Goal: Information Seeking & Learning: Check status

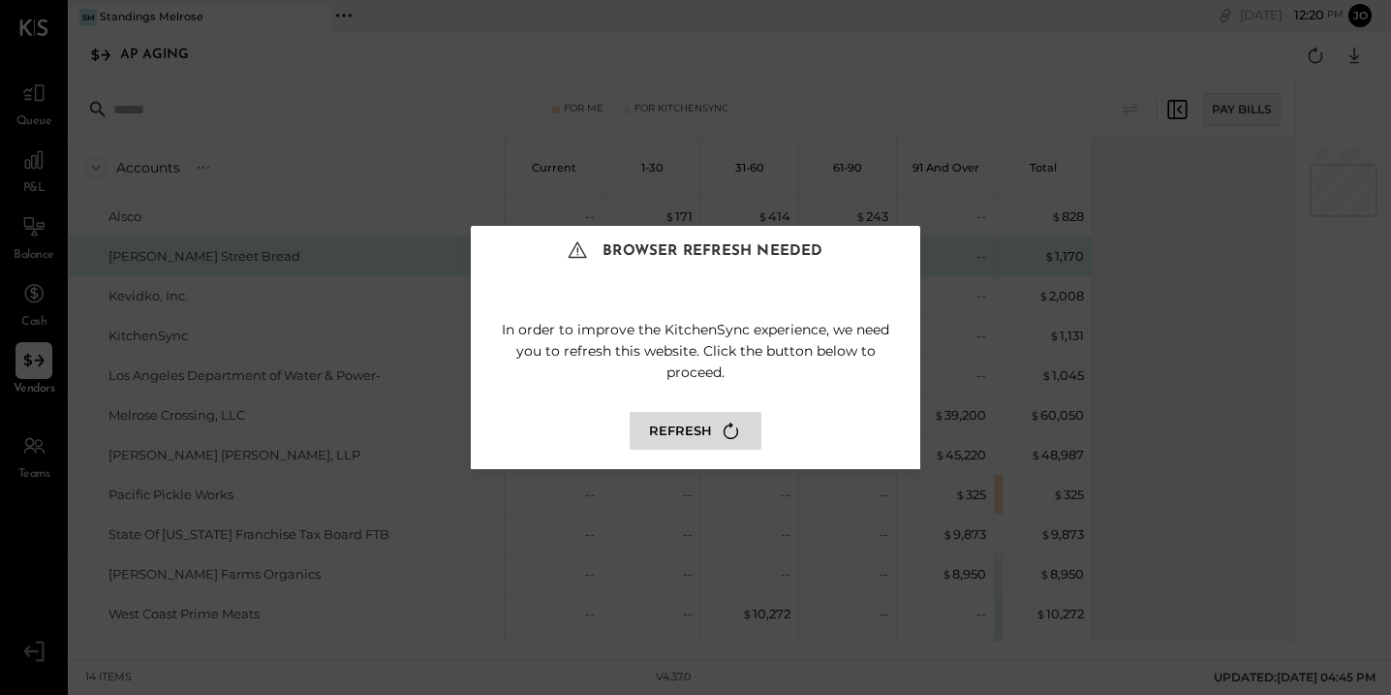
click at [701, 420] on button "Refresh" at bounding box center [696, 431] width 132 height 38
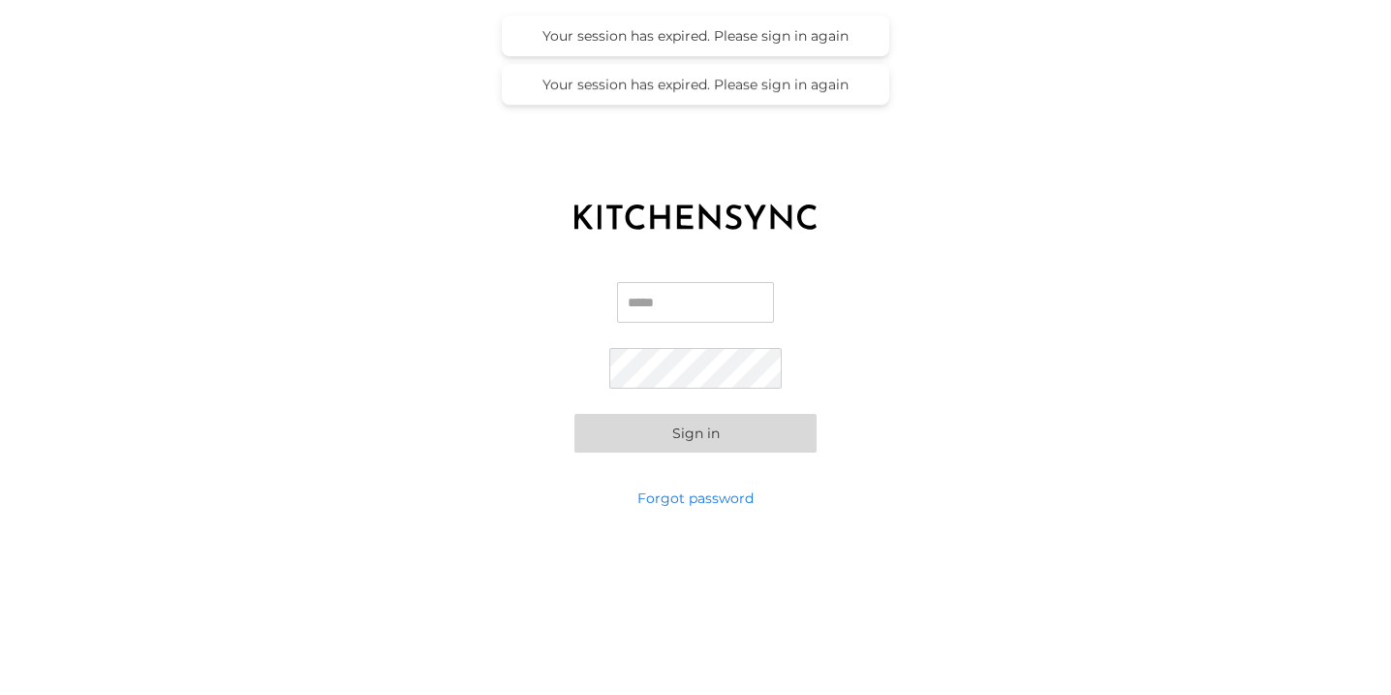
type input "**********"
click at [696, 420] on button "Sign in" at bounding box center [695, 433] width 242 height 39
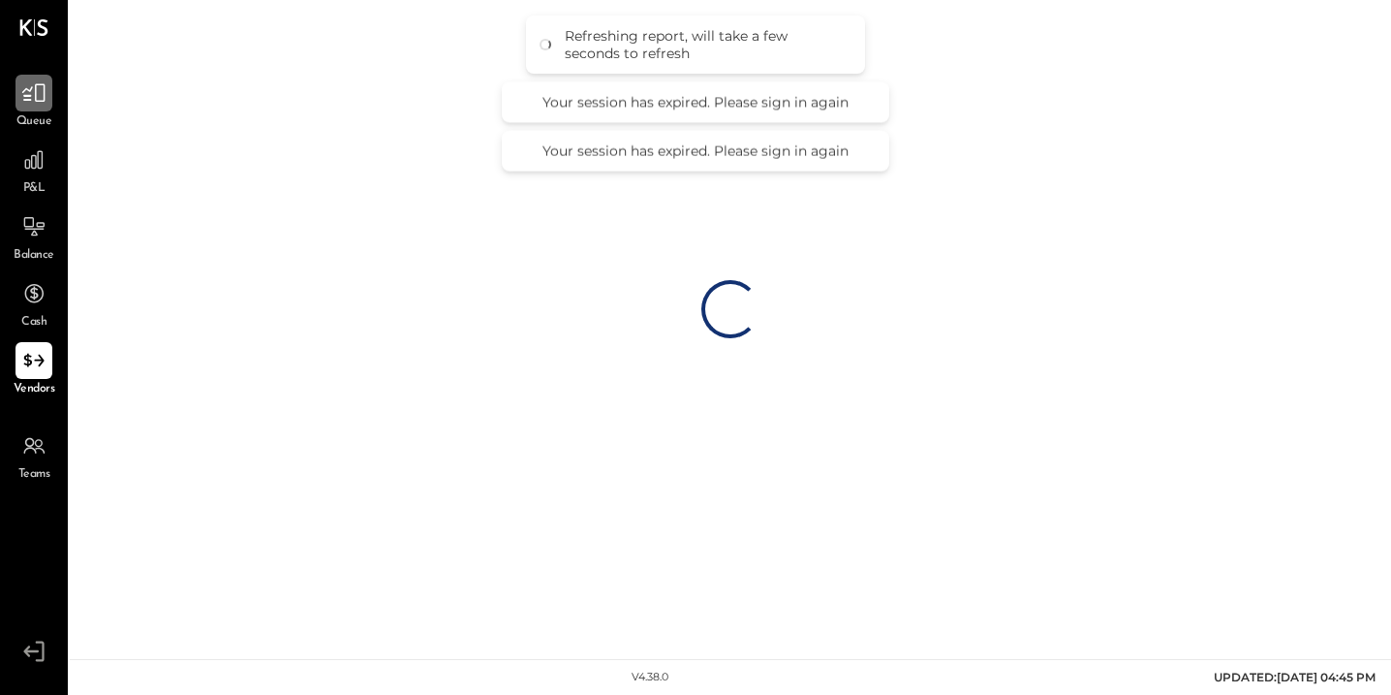
click at [43, 96] on icon at bounding box center [33, 92] width 25 height 25
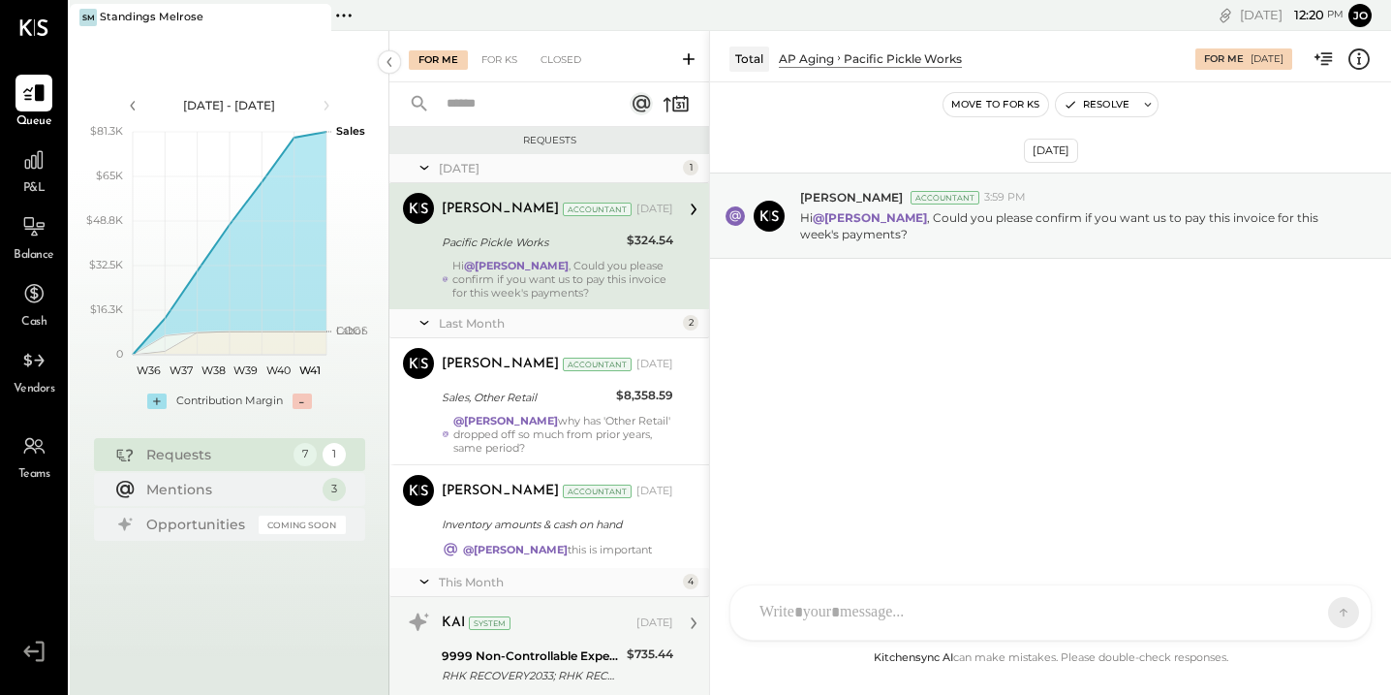
click at [570, 666] on div "RHK RECOVERY2033; RHK RECOVERY2033; 9.24; Standings LLC (Worlds" at bounding box center [531, 675] width 179 height 19
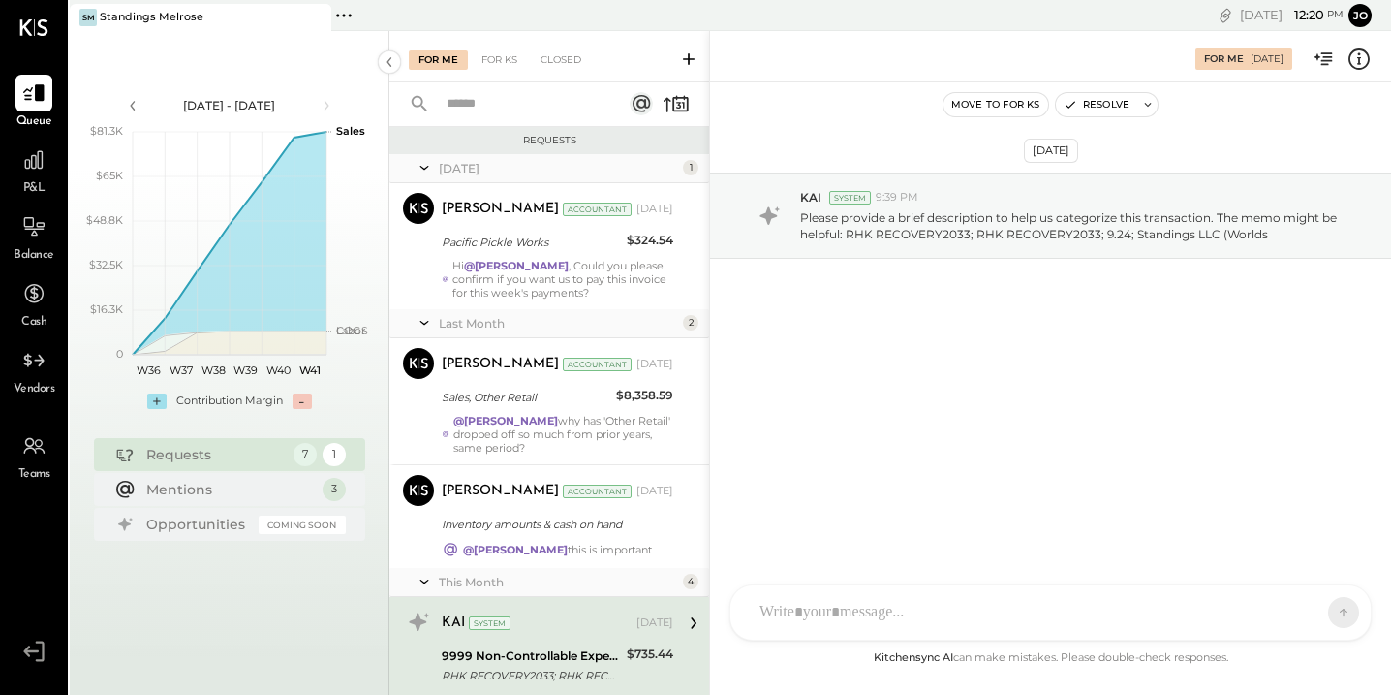
click at [493, 46] on div "For Me For KS Closed" at bounding box center [549, 56] width 320 height 51
click at [498, 55] on div "For KS" at bounding box center [499, 59] width 55 height 19
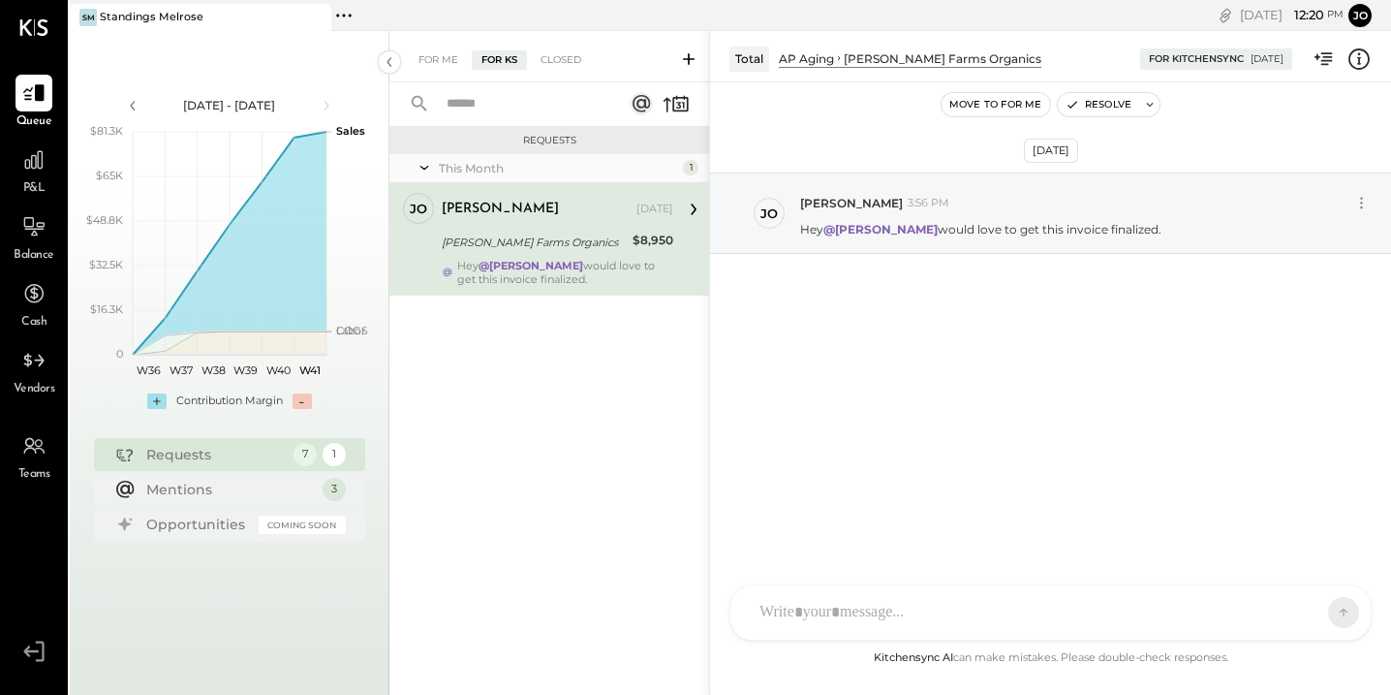
click at [547, 227] on div "jose Oct 01, 2025 Stehly Farms Organics $8,950 Hey @Primo Luis Velasco would lo…" at bounding box center [558, 239] width 232 height 93
click at [39, 186] on span "P&L" at bounding box center [34, 188] width 22 height 17
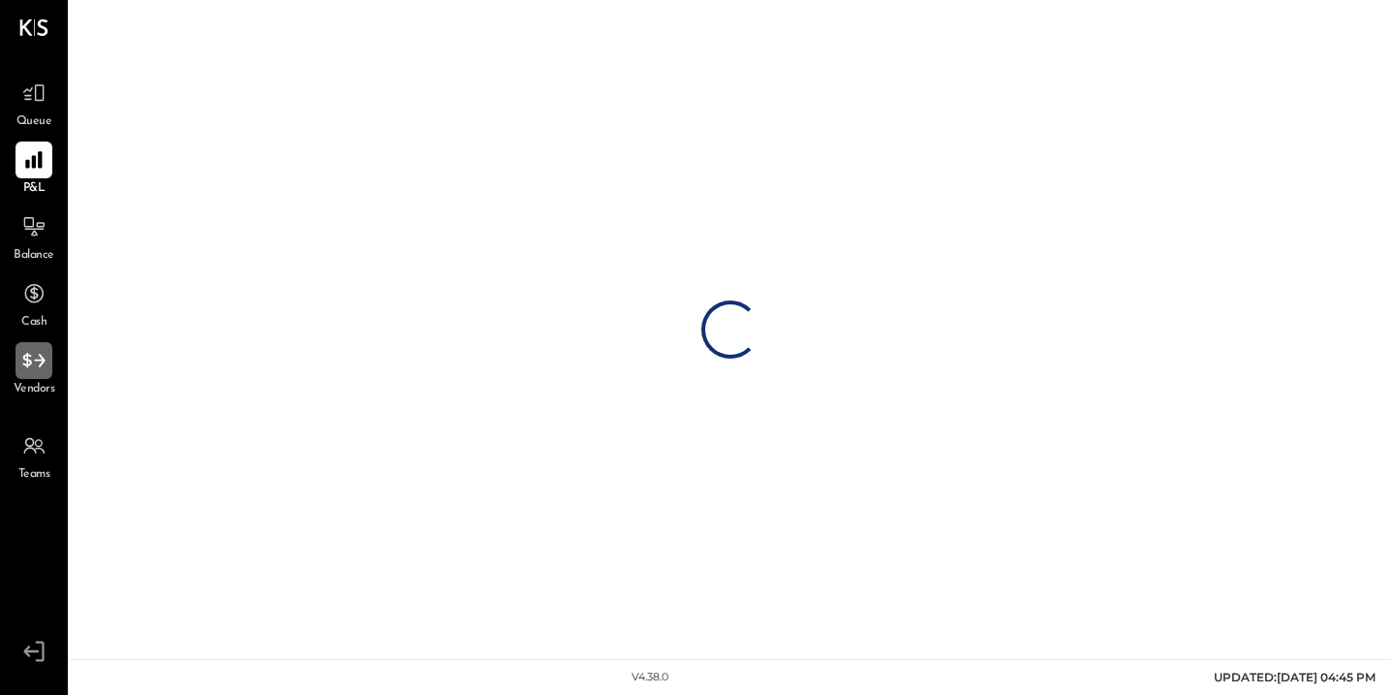
click at [42, 362] on icon at bounding box center [33, 360] width 22 height 15
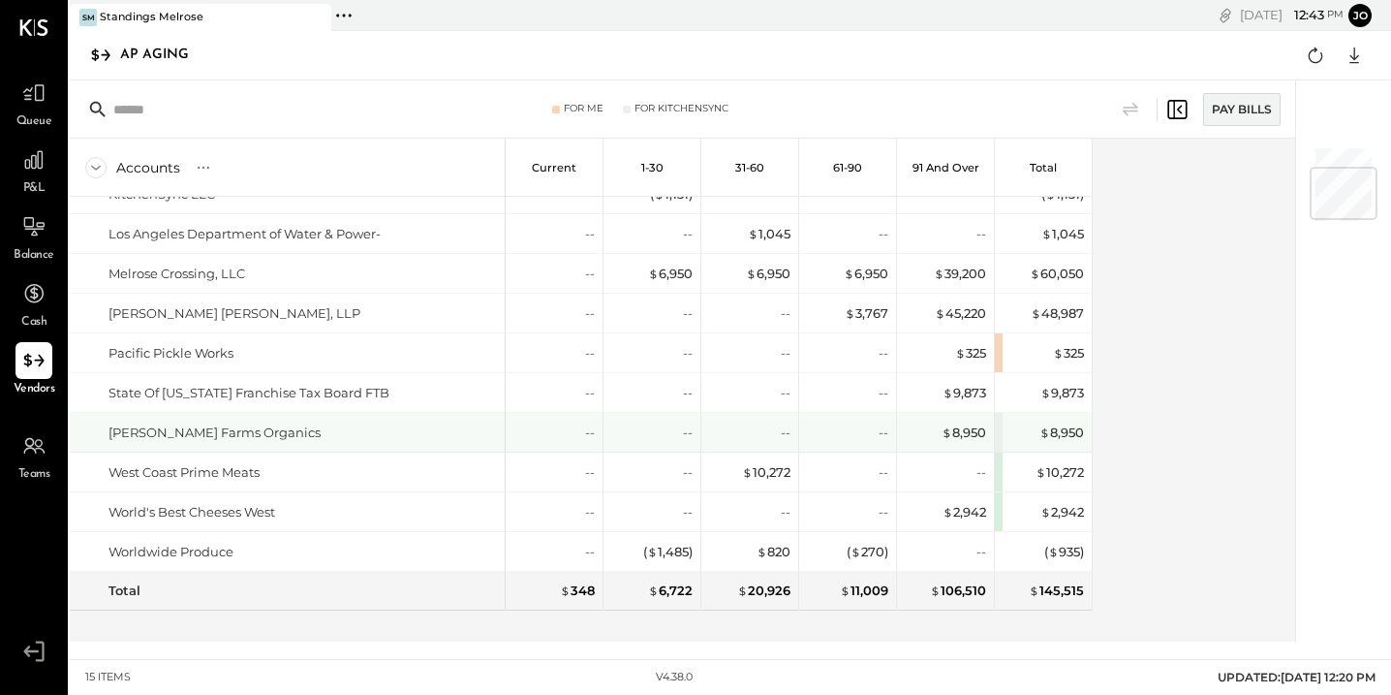
scroll to position [190, 0]
